Goal: Task Accomplishment & Management: Manage account settings

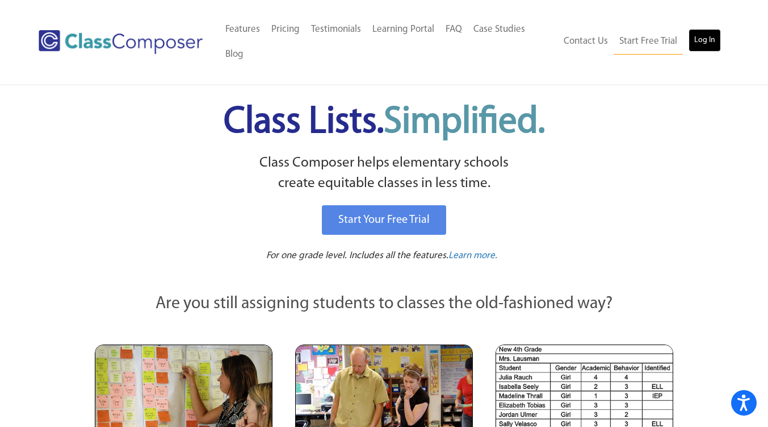
click at [705, 47] on link "Log In" at bounding box center [705, 40] width 32 height 23
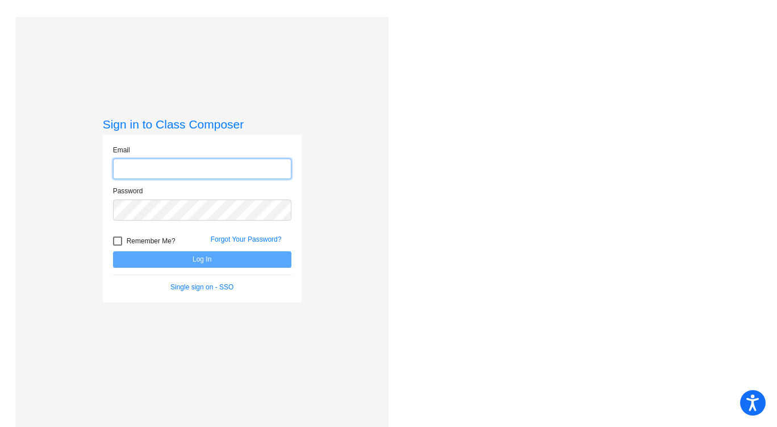
type input "[EMAIL_ADDRESS][DOMAIN_NAME]"
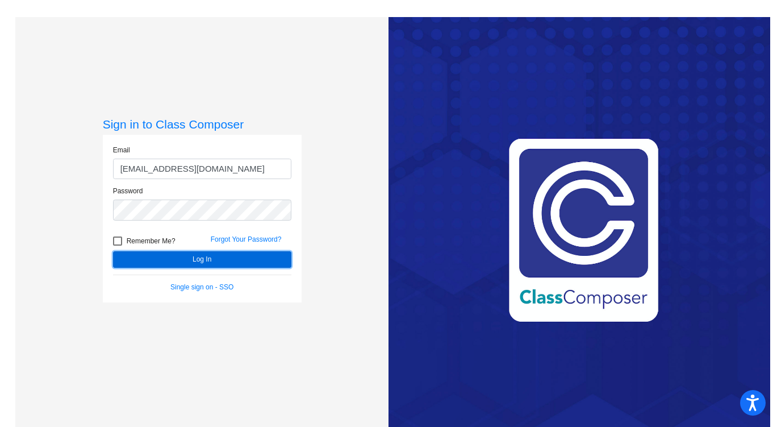
click at [177, 260] on button "Log In" at bounding box center [202, 259] width 178 height 16
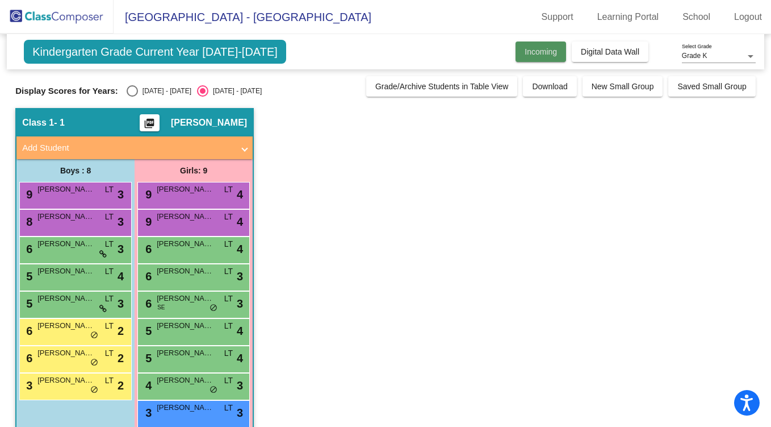
click at [541, 59] on button "Incoming" at bounding box center [541, 51] width 51 height 20
